Goal: Information Seeking & Learning: Learn about a topic

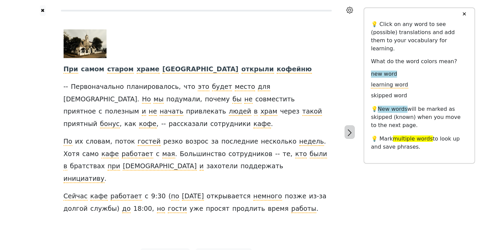
click at [353, 129] on icon "button" at bounding box center [350, 133] width 8 height 8
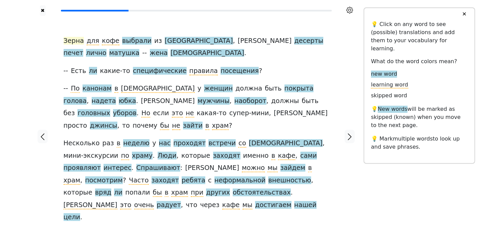
click at [73, 39] on span "Зерна" at bounding box center [74, 41] width 21 height 8
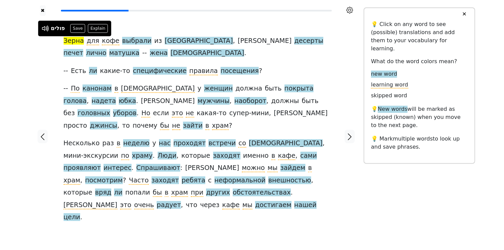
click at [76, 42] on span "Зерна" at bounding box center [74, 41] width 21 height 8
click at [127, 40] on span "выбрали" at bounding box center [136, 41] width 29 height 8
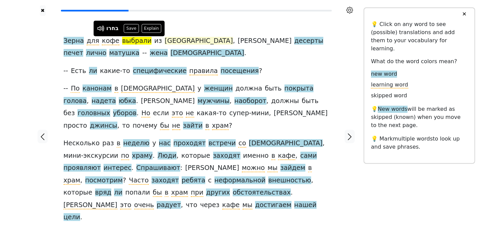
click at [168, 43] on span "[GEOGRAPHIC_DATA]" at bounding box center [199, 41] width 68 height 8
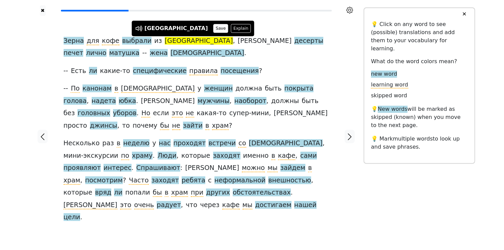
click at [213, 29] on button "Save" at bounding box center [220, 28] width 15 height 9
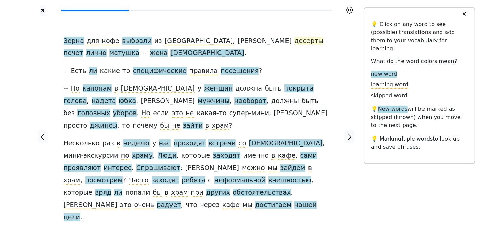
click at [294, 43] on span "десерты" at bounding box center [308, 41] width 29 height 8
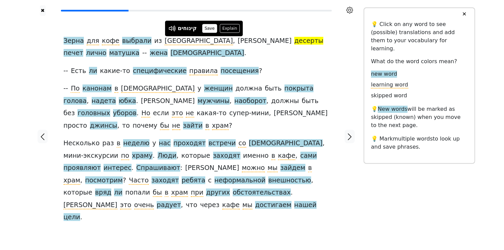
click at [210, 30] on button "Save" at bounding box center [209, 28] width 15 height 9
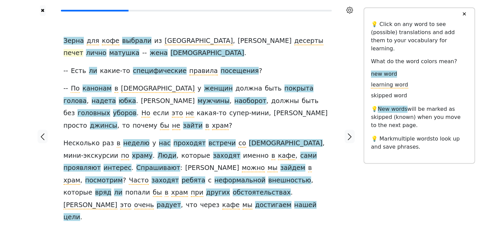
click at [84, 49] on span "печет" at bounding box center [74, 53] width 20 height 8
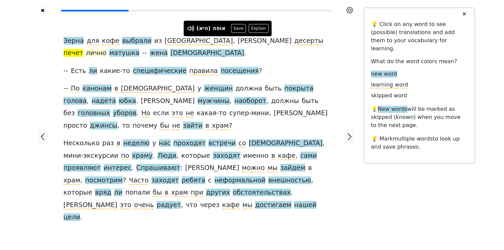
click at [106, 49] on span "лично" at bounding box center [96, 53] width 20 height 8
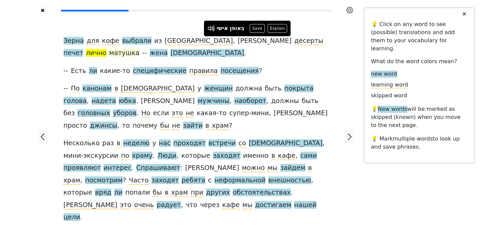
click at [140, 49] on span "матушка" at bounding box center [124, 53] width 30 height 8
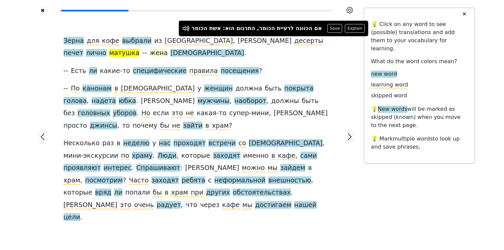
click at [168, 49] on span "жена" at bounding box center [159, 53] width 18 height 8
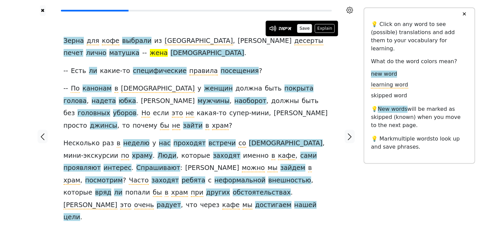
click at [306, 29] on button "Save" at bounding box center [304, 28] width 15 height 9
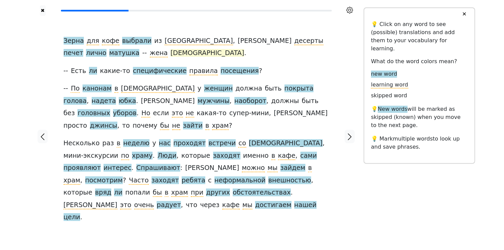
click at [170, 52] on span "[DEMOGRAPHIC_DATA]" at bounding box center [207, 53] width 74 height 8
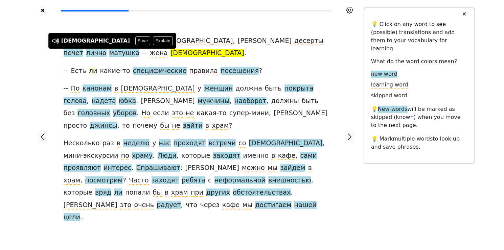
click at [91, 70] on span "ли" at bounding box center [93, 71] width 8 height 8
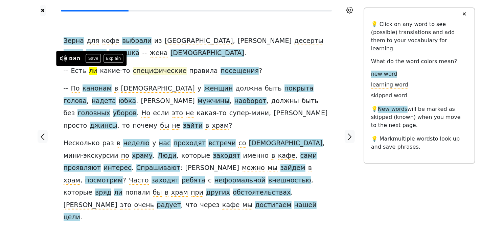
click at [148, 71] on span "специфические" at bounding box center [160, 71] width 54 height 8
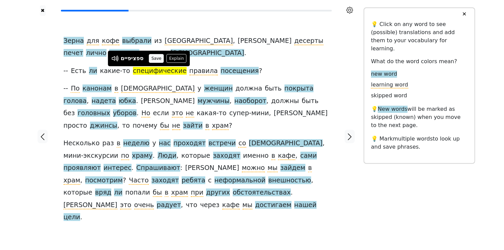
click at [157, 58] on button "Save" at bounding box center [156, 58] width 15 height 9
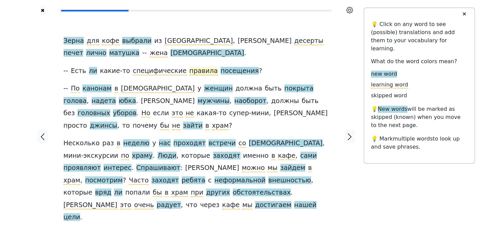
click at [190, 72] on span "правила" at bounding box center [203, 71] width 28 height 8
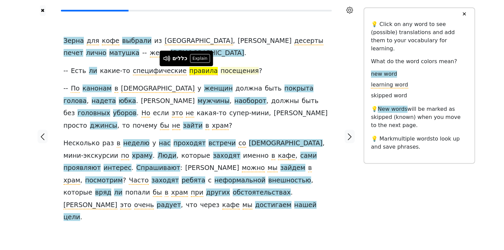
click at [220, 72] on span "посещения" at bounding box center [239, 71] width 38 height 8
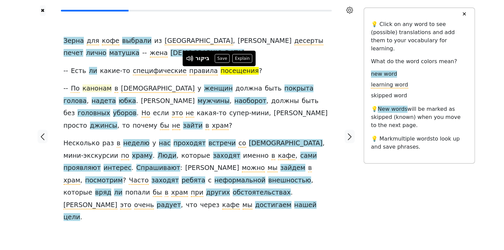
click at [100, 88] on span "канонам" at bounding box center [96, 89] width 29 height 8
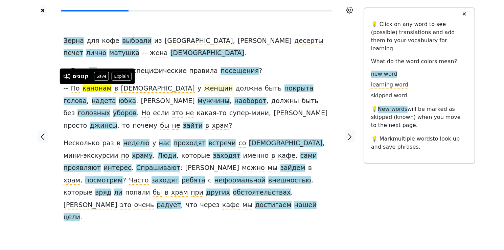
click at [204, 88] on span "женщин" at bounding box center [218, 89] width 29 height 8
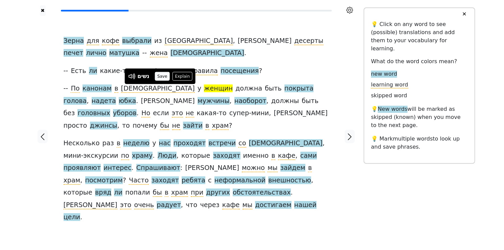
click at [162, 76] on button "Save" at bounding box center [162, 76] width 15 height 9
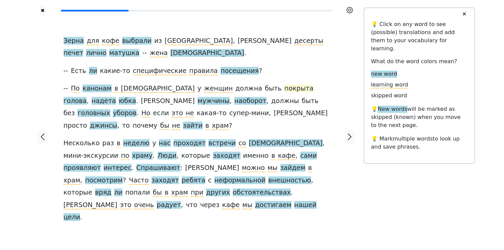
click at [284, 91] on span "покрыта" at bounding box center [298, 89] width 29 height 8
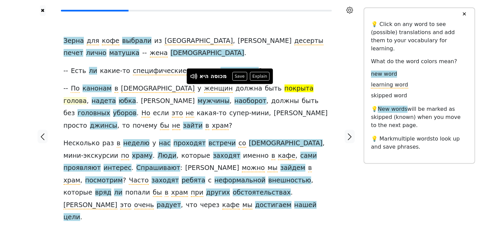
click at [87, 97] on span "голова" at bounding box center [75, 101] width 23 height 8
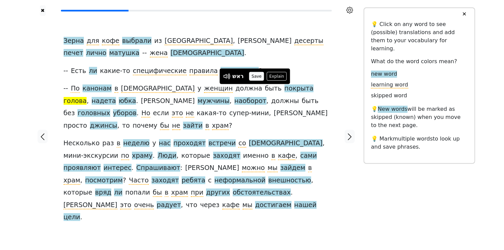
click at [258, 77] on button "Save" at bounding box center [256, 76] width 15 height 9
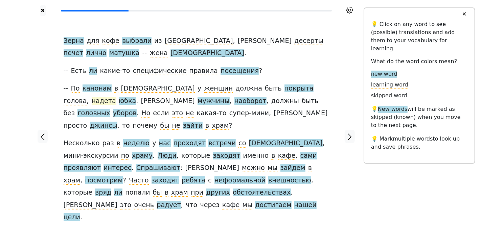
click at [116, 97] on span "надета" at bounding box center [104, 101] width 24 height 8
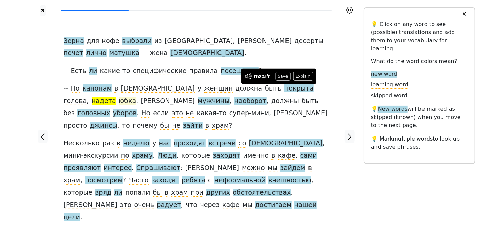
click at [136, 97] on span "юбка" at bounding box center [127, 101] width 17 height 8
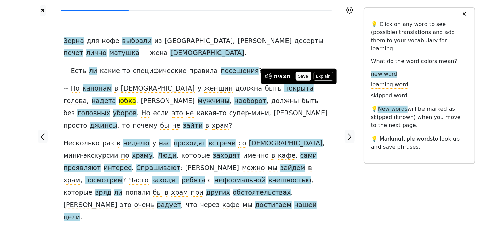
click at [304, 77] on button "Save" at bounding box center [303, 76] width 15 height 9
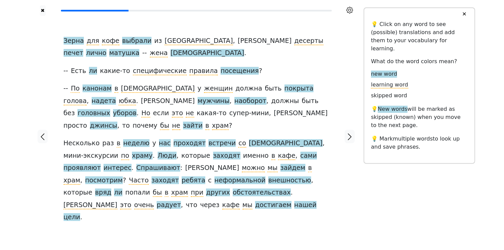
click at [232, 101] on span at bounding box center [233, 101] width 3 height 8
click at [197, 102] on span "мужчины" at bounding box center [213, 101] width 32 height 8
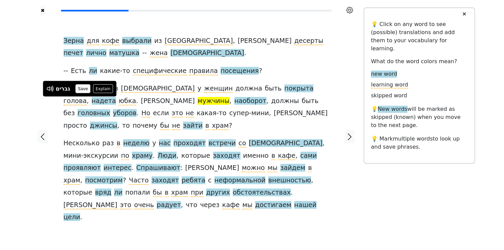
click at [87, 90] on button "Save" at bounding box center [82, 89] width 15 height 9
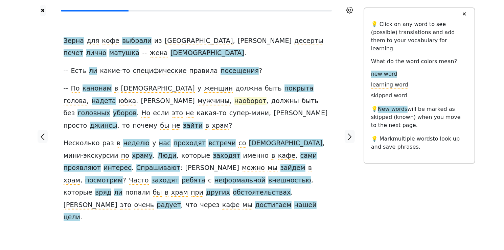
click at [234, 102] on span "наоборот" at bounding box center [250, 101] width 32 height 8
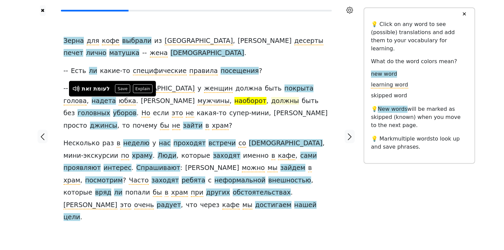
click at [271, 103] on span "должны" at bounding box center [285, 101] width 28 height 8
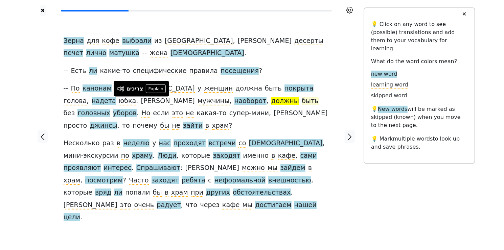
click at [302, 105] on span "быть" at bounding box center [310, 101] width 17 height 8
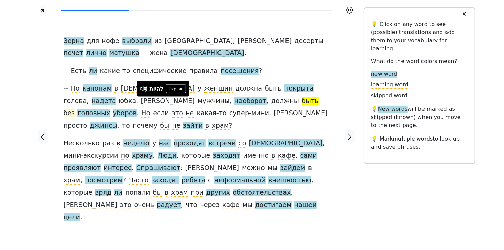
click at [75, 109] on span "без" at bounding box center [69, 113] width 11 height 8
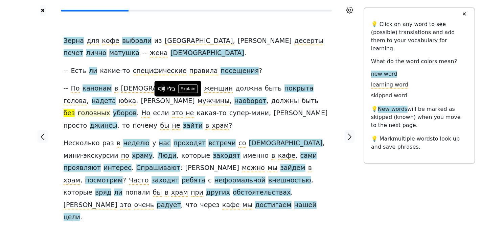
click at [110, 109] on span "головных" at bounding box center [93, 113] width 32 height 8
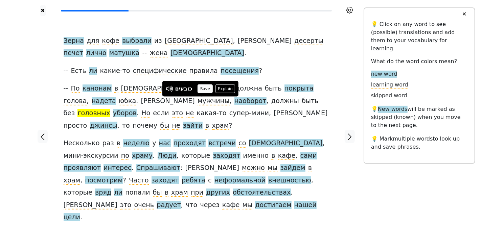
click at [206, 88] on button "Save" at bounding box center [204, 89] width 15 height 9
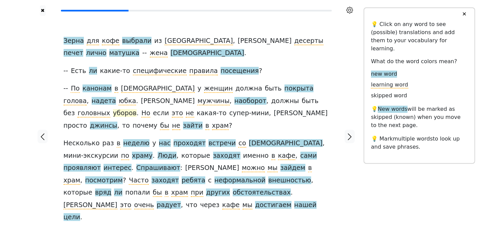
click at [137, 109] on span "уборов" at bounding box center [125, 113] width 24 height 8
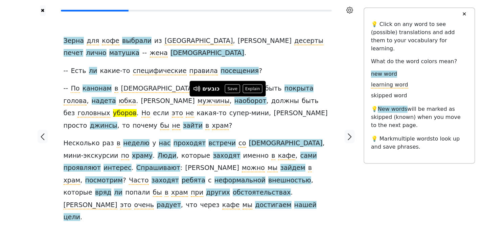
click at [229, 116] on span "супер-мини" at bounding box center [249, 113] width 40 height 8
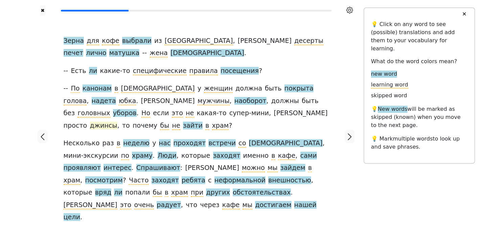
click at [117, 122] on span "джинсы" at bounding box center [103, 126] width 27 height 8
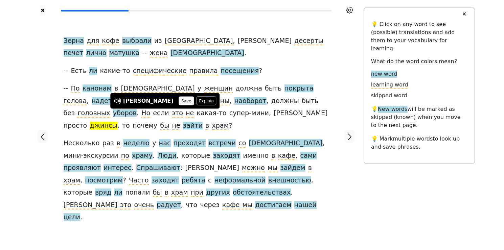
click at [179, 101] on button "Save" at bounding box center [186, 101] width 15 height 9
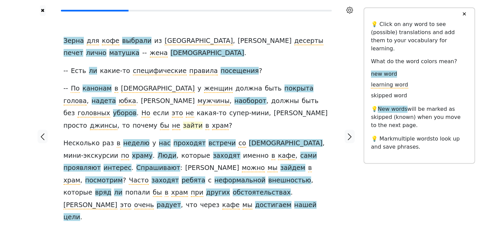
click at [203, 122] on span "зайти" at bounding box center [193, 126] width 20 height 8
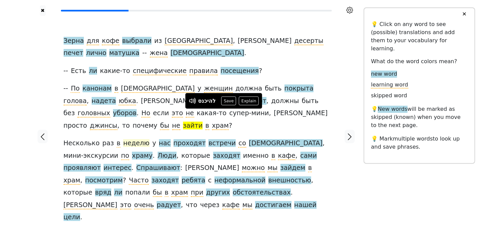
click at [136, 139] on span "неделю" at bounding box center [136, 143] width 26 height 8
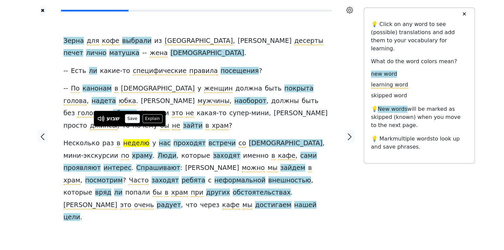
click at [132, 121] on button "Save" at bounding box center [132, 118] width 15 height 9
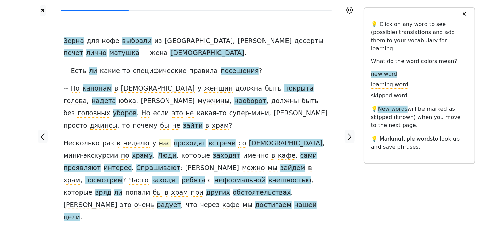
click at [159, 139] on span "нас" at bounding box center [165, 143] width 12 height 8
click at [156, 120] on button "Save" at bounding box center [154, 118] width 15 height 9
click at [176, 139] on span "проходят" at bounding box center [189, 143] width 32 height 8
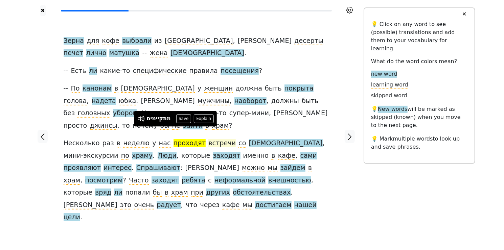
click at [208, 139] on span "встречи" at bounding box center [221, 143] width 27 height 8
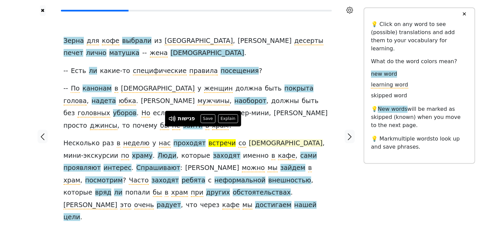
click at [249, 139] on span "[DEMOGRAPHIC_DATA]" at bounding box center [286, 143] width 74 height 8
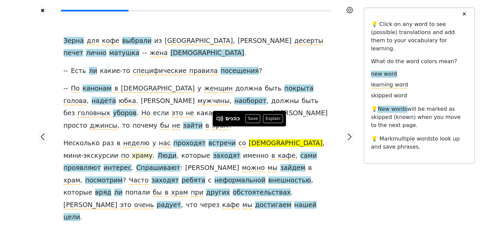
click at [132, 152] on span "храму" at bounding box center [142, 156] width 21 height 8
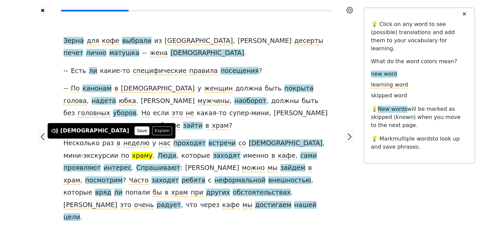
click at [135, 131] on button "Save" at bounding box center [142, 130] width 15 height 9
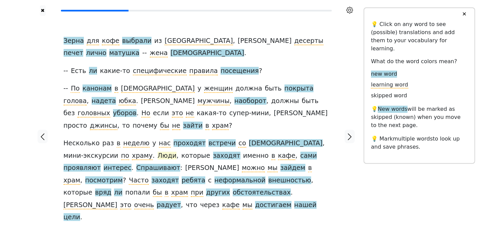
click at [158, 152] on span "Люди" at bounding box center [167, 156] width 19 height 8
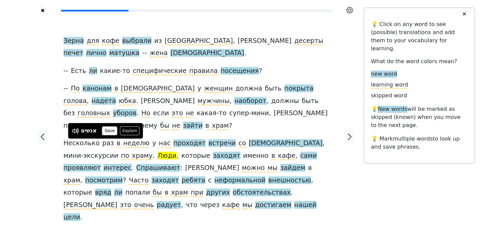
click at [109, 131] on button "Save" at bounding box center [109, 130] width 15 height 9
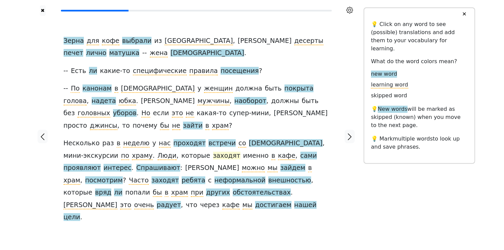
click at [213, 152] on span "заходят" at bounding box center [226, 156] width 27 height 8
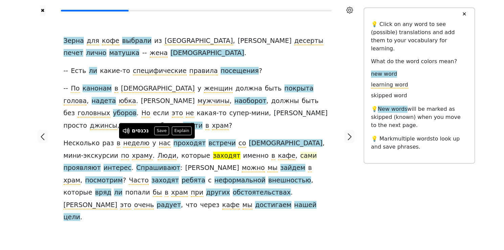
click at [300, 152] on span "сами" at bounding box center [308, 156] width 17 height 8
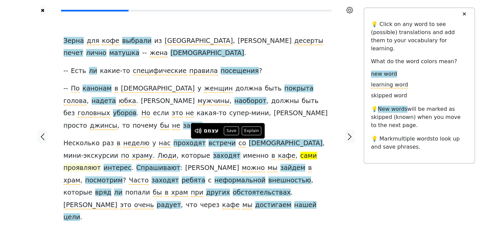
click at [101, 164] on span "проявляют" at bounding box center [82, 168] width 37 height 8
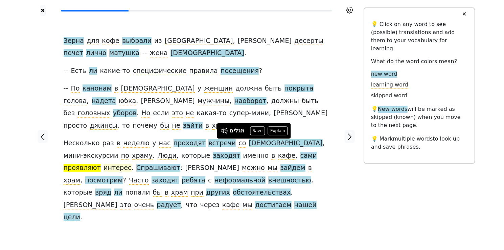
click at [132, 164] on span "интерес" at bounding box center [117, 168] width 28 height 8
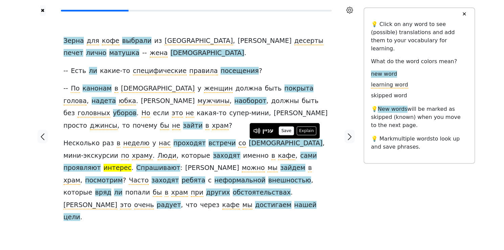
click at [285, 131] on button "Save" at bounding box center [286, 130] width 15 height 9
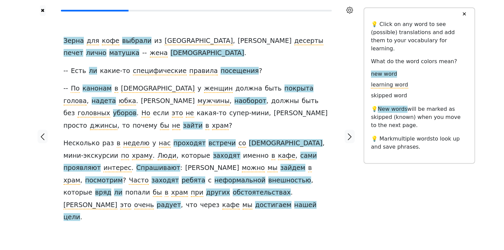
click at [183, 164] on span at bounding box center [184, 168] width 3 height 8
click at [136, 164] on span "Спрашивают" at bounding box center [158, 168] width 44 height 8
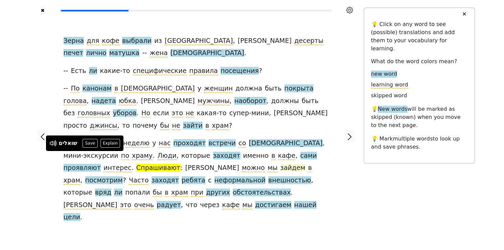
click at [280, 164] on span "зайдем" at bounding box center [292, 168] width 25 height 8
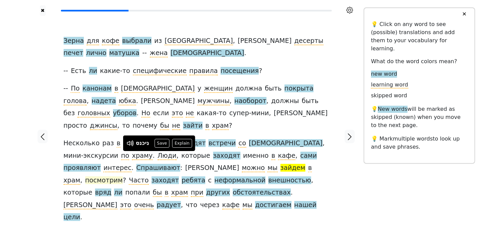
click at [123, 176] on span "посмотрим" at bounding box center [104, 180] width 38 height 8
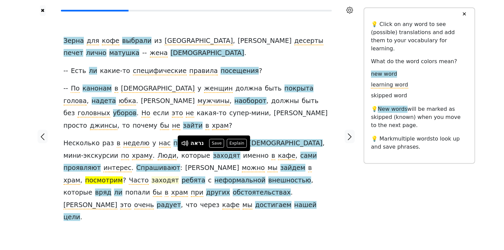
click at [179, 176] on span "заходят" at bounding box center [164, 180] width 27 height 8
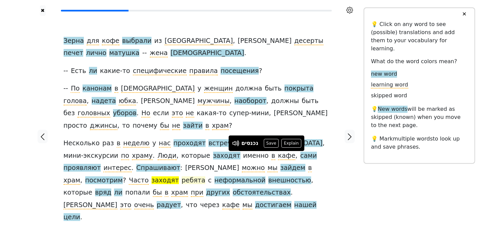
click at [205, 176] on span "ребята" at bounding box center [194, 180] width 24 height 8
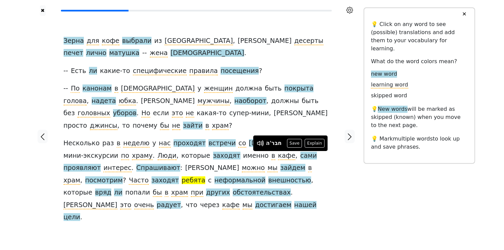
click at [96, 173] on div "Зерна для кофе выбрали из [GEOGRAPHIC_DATA] , а десерты печет лично матушка -- …" at bounding box center [196, 129] width 265 height 189
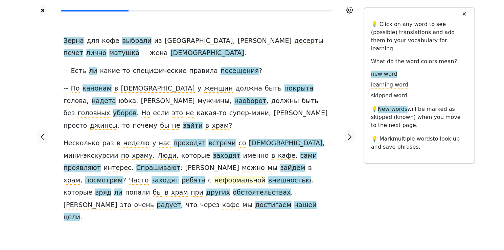
click at [214, 176] on span "неформальной" at bounding box center [239, 180] width 51 height 8
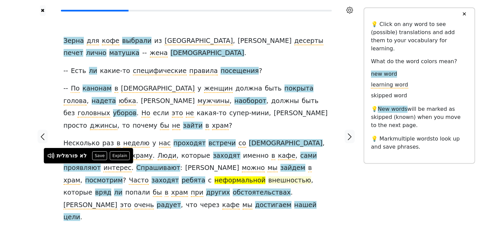
click at [268, 176] on span "внешностью" at bounding box center [289, 180] width 43 height 8
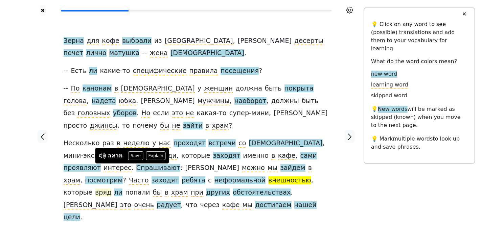
click at [111, 189] on span "вряд" at bounding box center [103, 193] width 16 height 8
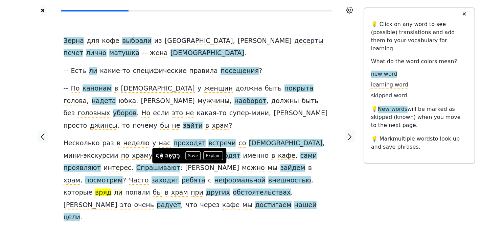
click at [122, 189] on span "ли" at bounding box center [118, 193] width 8 height 8
click at [230, 189] on span "других" at bounding box center [218, 193] width 24 height 8
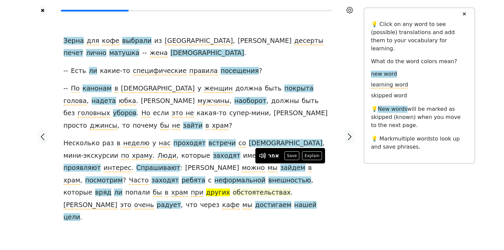
click at [233, 189] on span "обстоятельствах" at bounding box center [262, 193] width 58 height 8
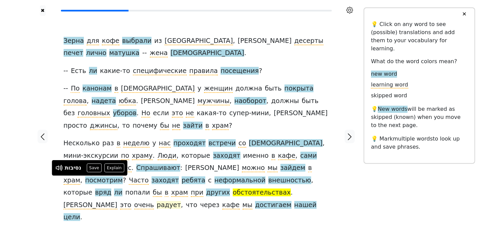
click at [167, 201] on span "радует" at bounding box center [169, 205] width 24 height 8
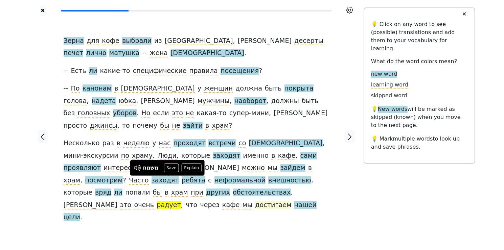
click at [255, 201] on span "достигаем" at bounding box center [273, 205] width 36 height 8
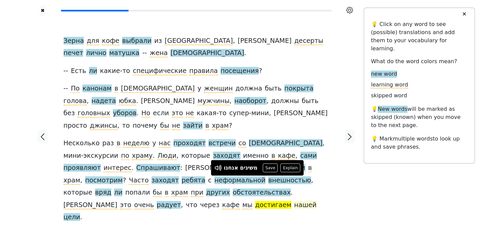
click at [294, 201] on span "нашей" at bounding box center [305, 205] width 22 height 8
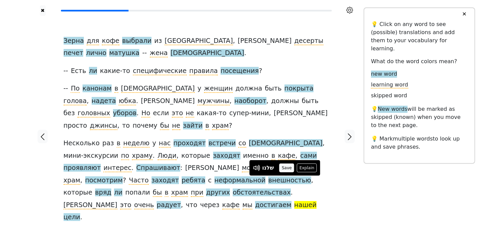
click at [286, 169] on button "Save" at bounding box center [286, 168] width 15 height 9
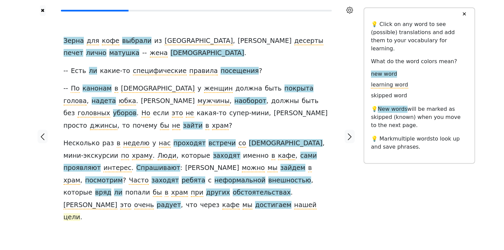
click at [80, 213] on span "цели" at bounding box center [72, 217] width 17 height 8
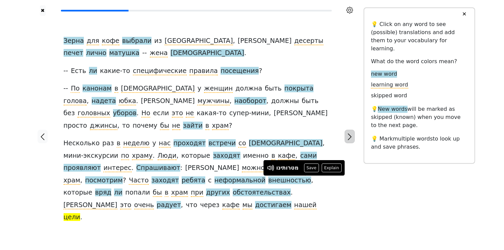
click at [351, 133] on icon "button" at bounding box center [350, 137] width 8 height 8
